Goal: Task Accomplishment & Management: Manage account settings

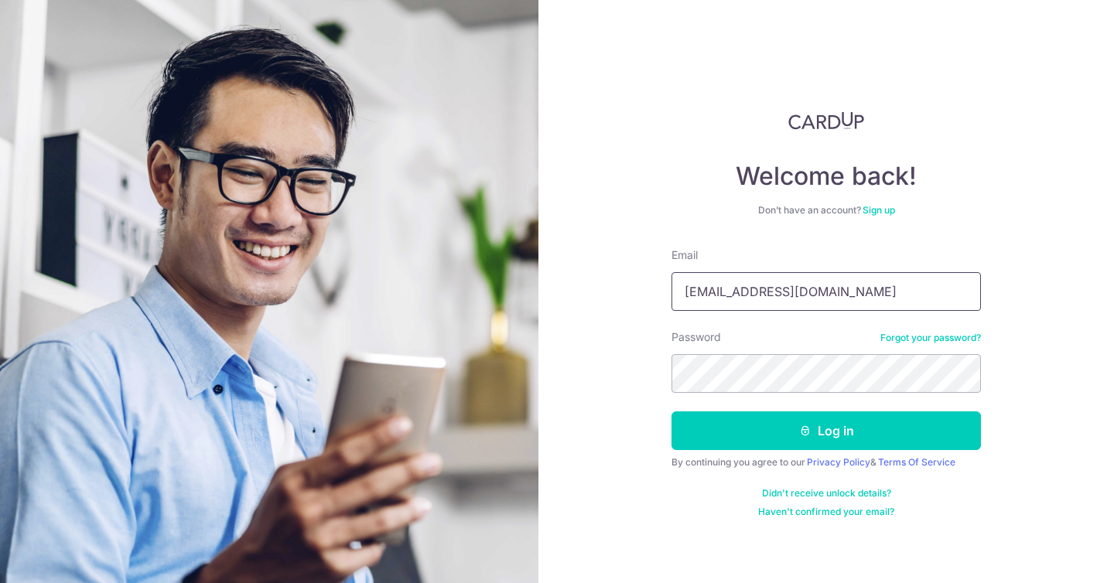
click at [761, 291] on input "[EMAIL_ADDRESS][DOMAIN_NAME]" at bounding box center [826, 291] width 309 height 39
drag, startPoint x: 827, startPoint y: 296, endPoint x: 582, endPoint y: 290, distance: 245.3
click at [582, 290] on div "Welcome back! Don’t have an account? Sign up Email [EMAIL_ADDRESS][DOMAIN_NAME]…" at bounding box center [826, 291] width 576 height 583
type input "[EMAIL_ADDRESS][DOMAIN_NAME]"
click at [1025, 412] on div "Welcome back! Don’t have an account? Sign up Email [EMAIL_ADDRESS][DOMAIN_NAME]…" at bounding box center [826, 291] width 576 height 583
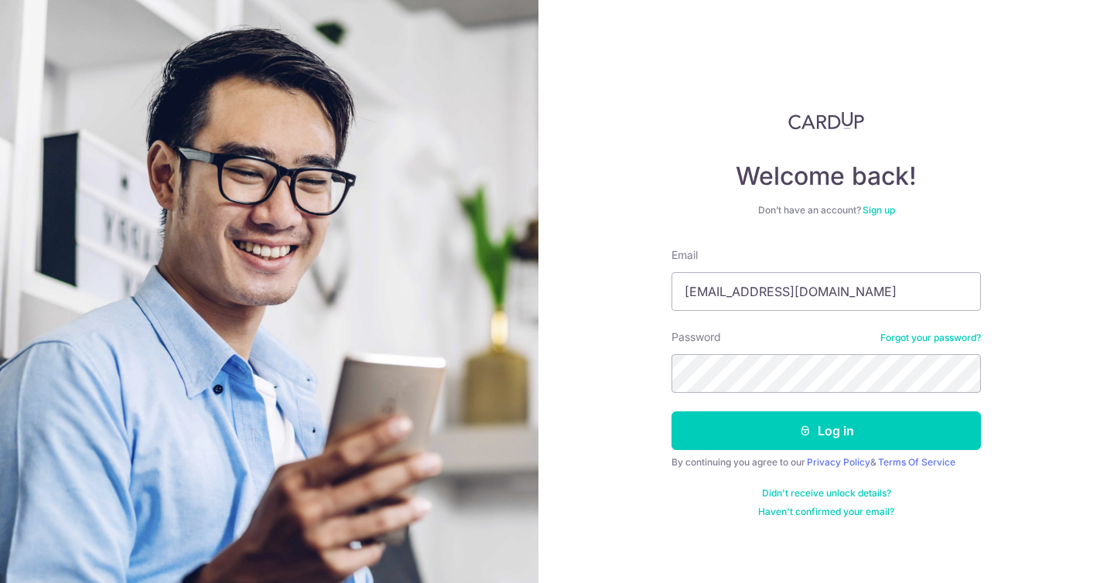
click at [672, 393] on div at bounding box center [672, 393] width 0 height 0
click at [1003, 383] on div "Welcome back! Don’t have an account? Sign up Email [EMAIL_ADDRESS][DOMAIN_NAME]…" at bounding box center [826, 291] width 576 height 583
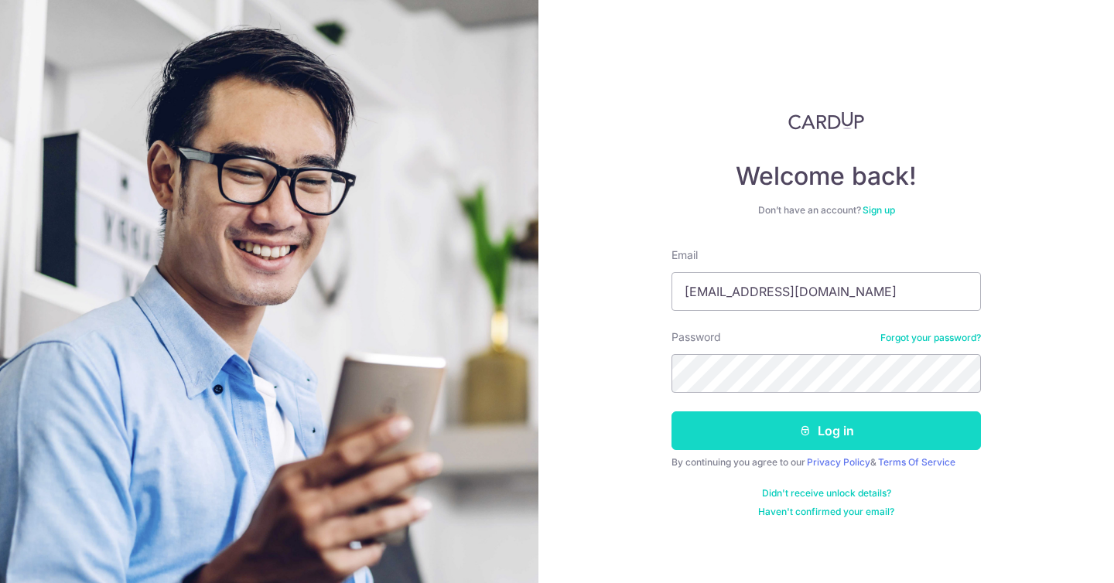
click at [826, 431] on button "Log in" at bounding box center [826, 431] width 309 height 39
